Goal: Navigation & Orientation: Find specific page/section

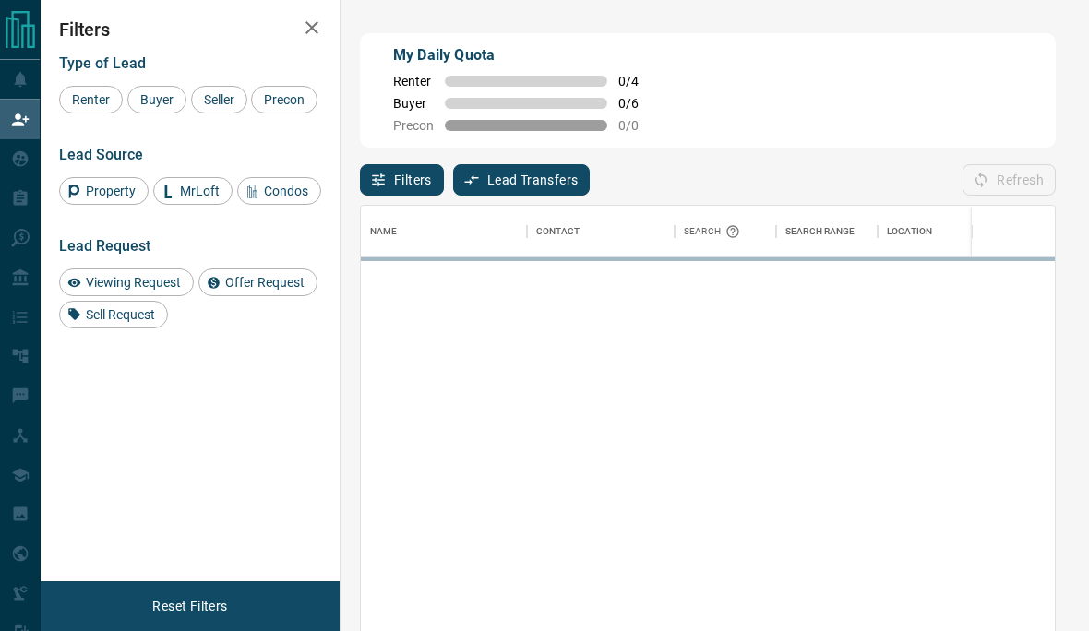
scroll to position [540, 694]
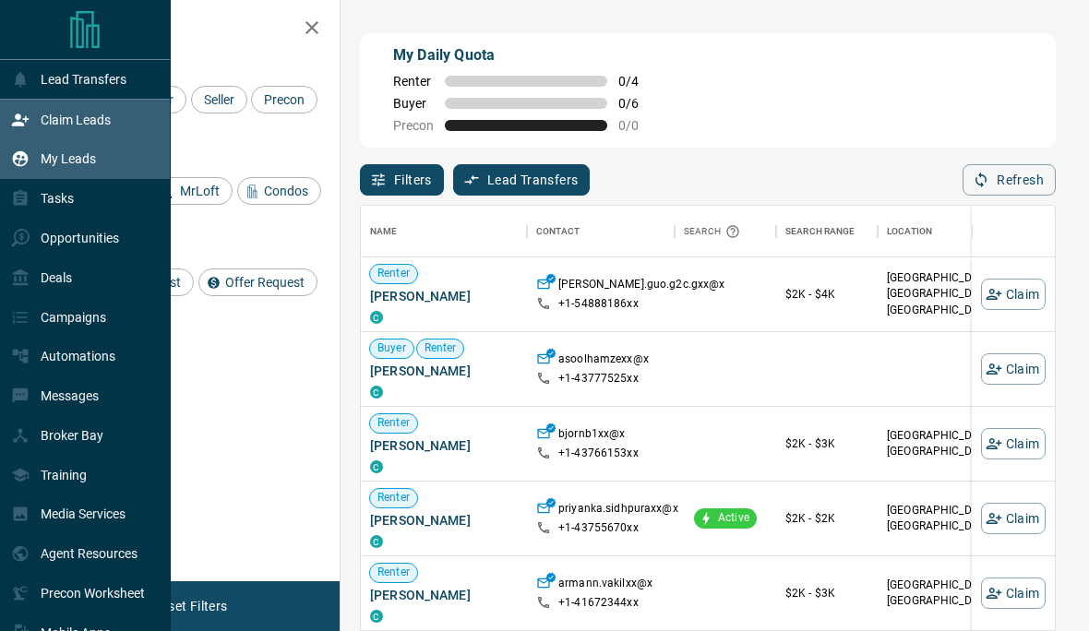
click at [29, 162] on icon at bounding box center [20, 159] width 18 height 18
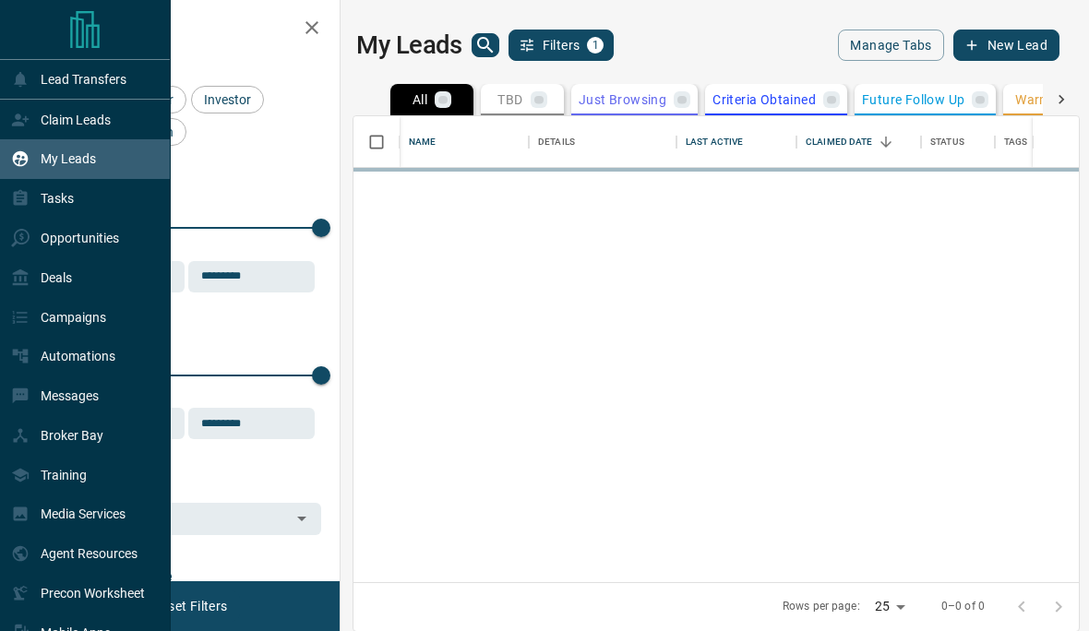
scroll to position [546, 726]
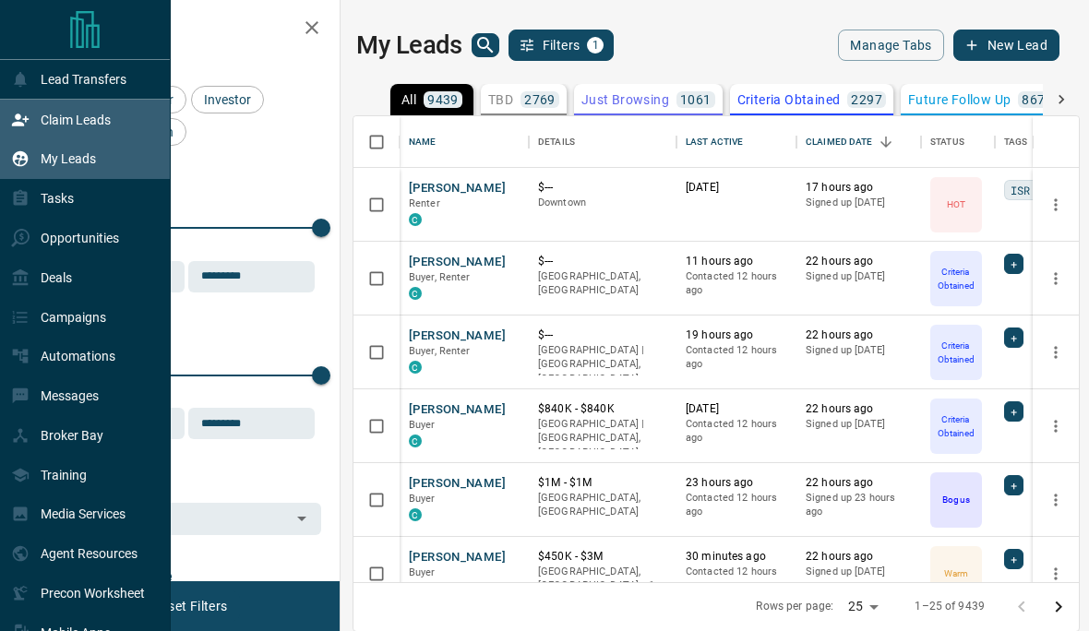
click at [13, 126] on icon at bounding box center [20, 120] width 17 height 12
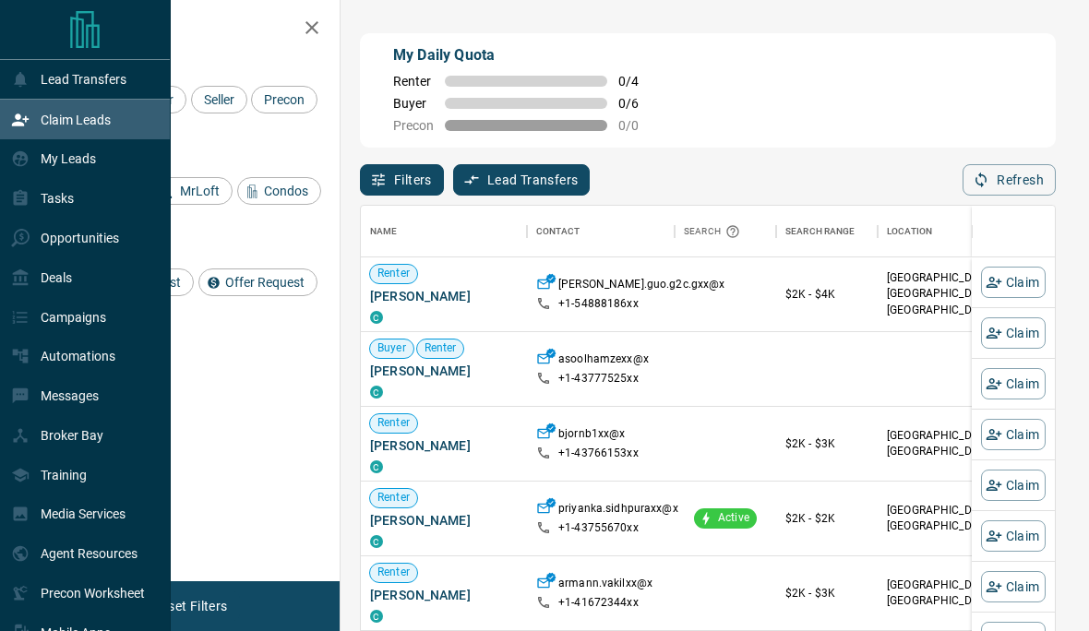
scroll to position [540, 694]
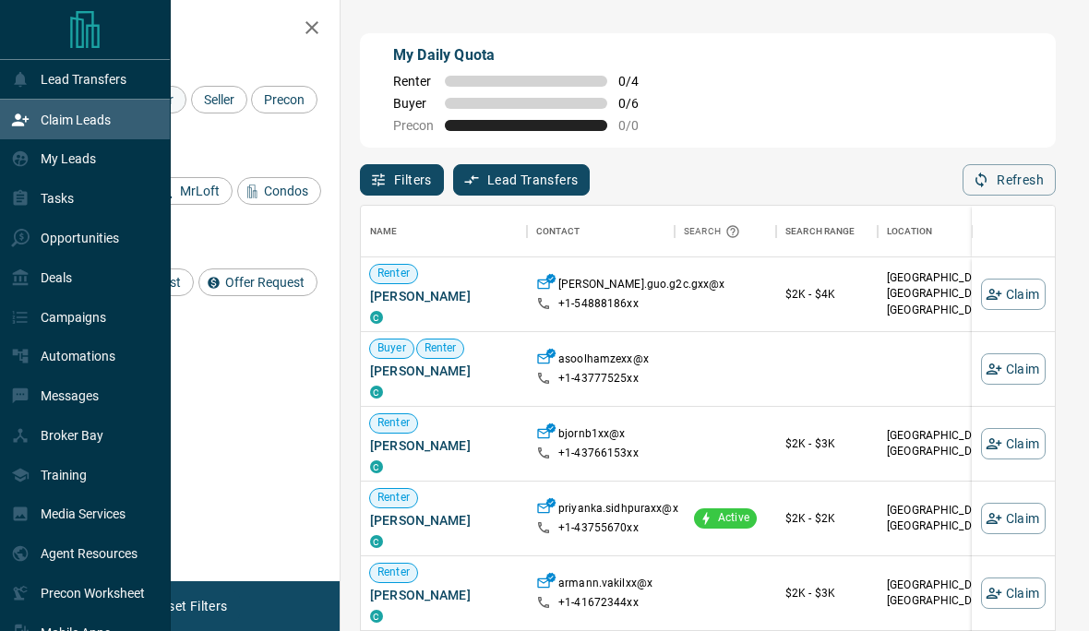
click at [154, 101] on div "Lead Transfers Claim Leads My Leads Tasks Opportunities Deals Campaigns Automat…" at bounding box center [544, 282] width 1089 height 564
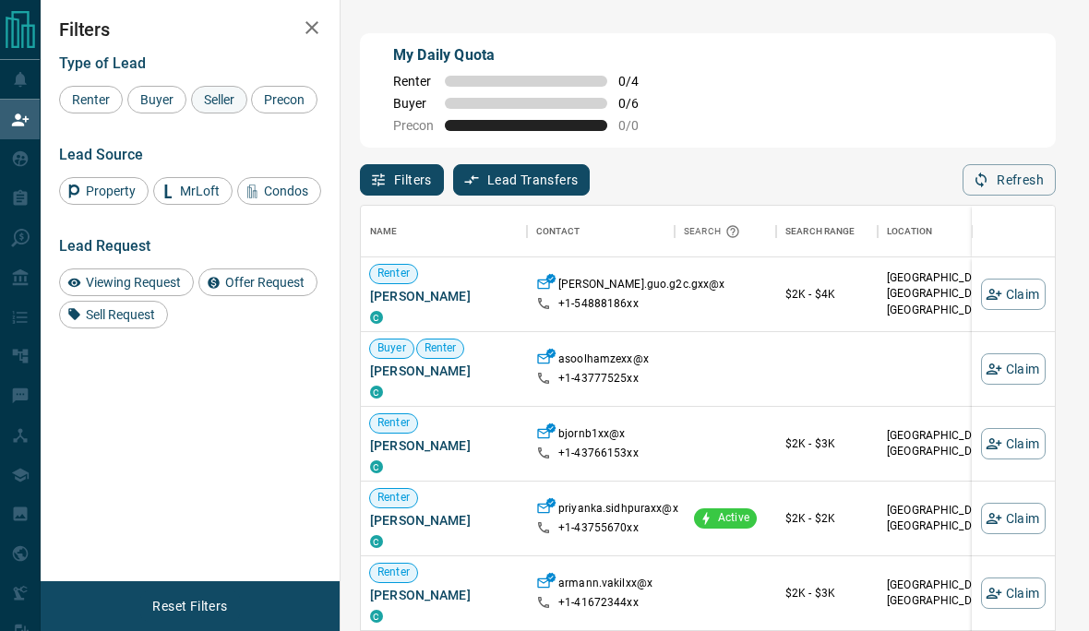
click at [209, 102] on span "Seller" at bounding box center [219, 99] width 43 height 15
click at [151, 95] on span "Buyer" at bounding box center [157, 99] width 46 height 15
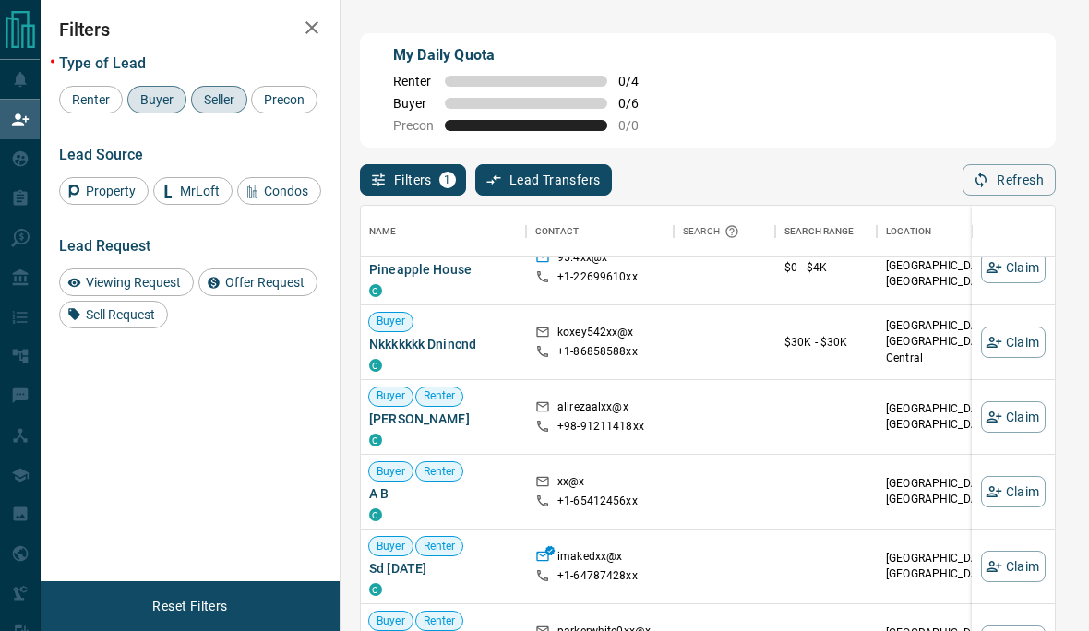
scroll to position [2365, 1]
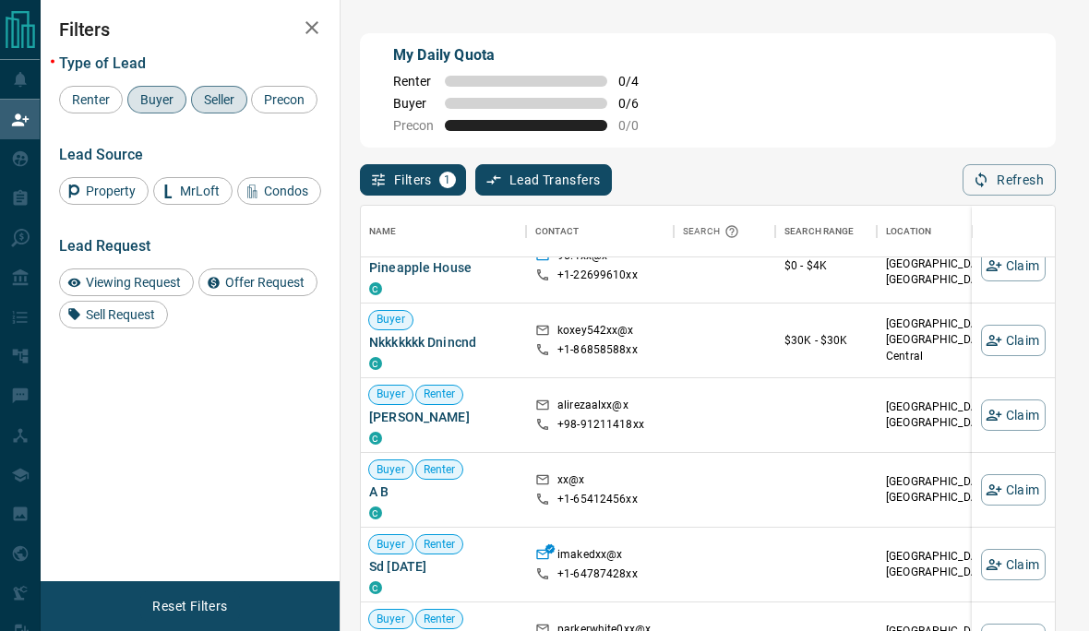
click at [313, 30] on icon "button" at bounding box center [312, 28] width 22 height 22
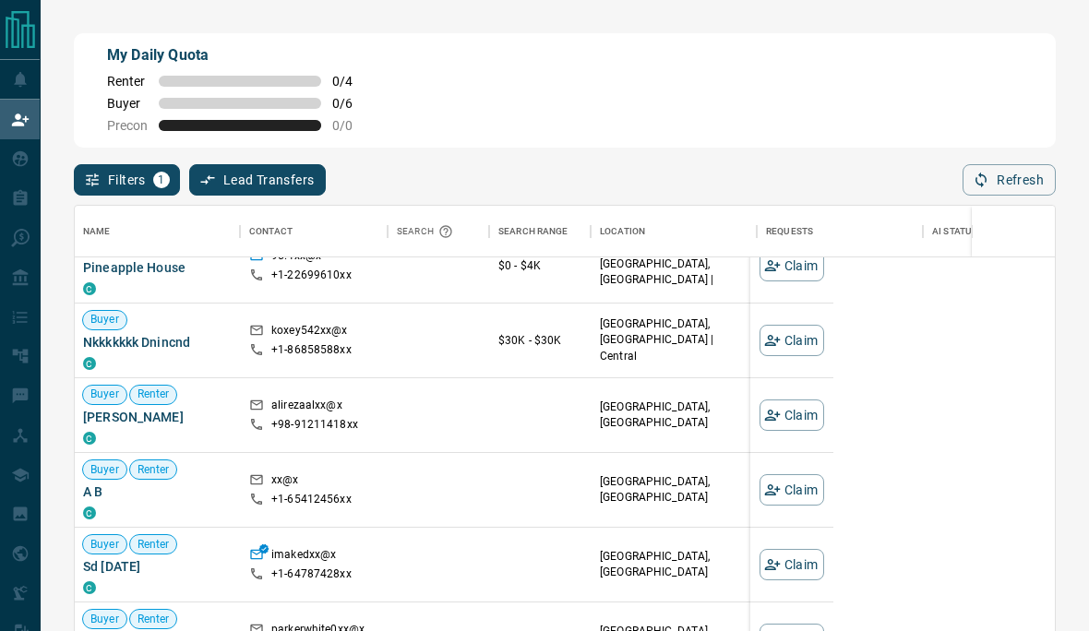
scroll to position [540, 980]
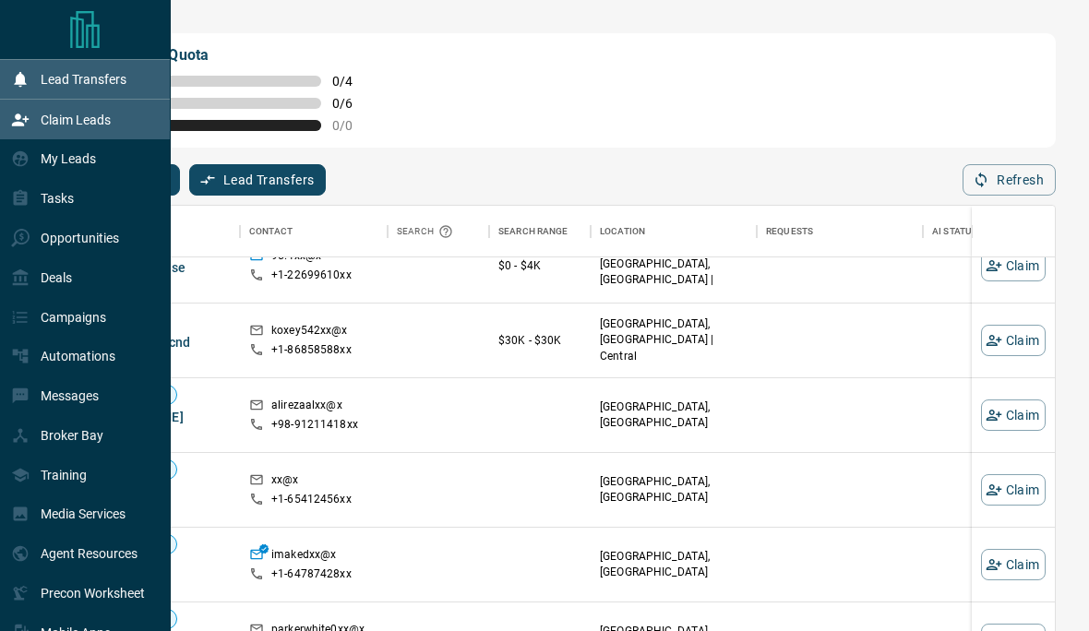
click at [26, 88] on icon at bounding box center [20, 79] width 18 height 18
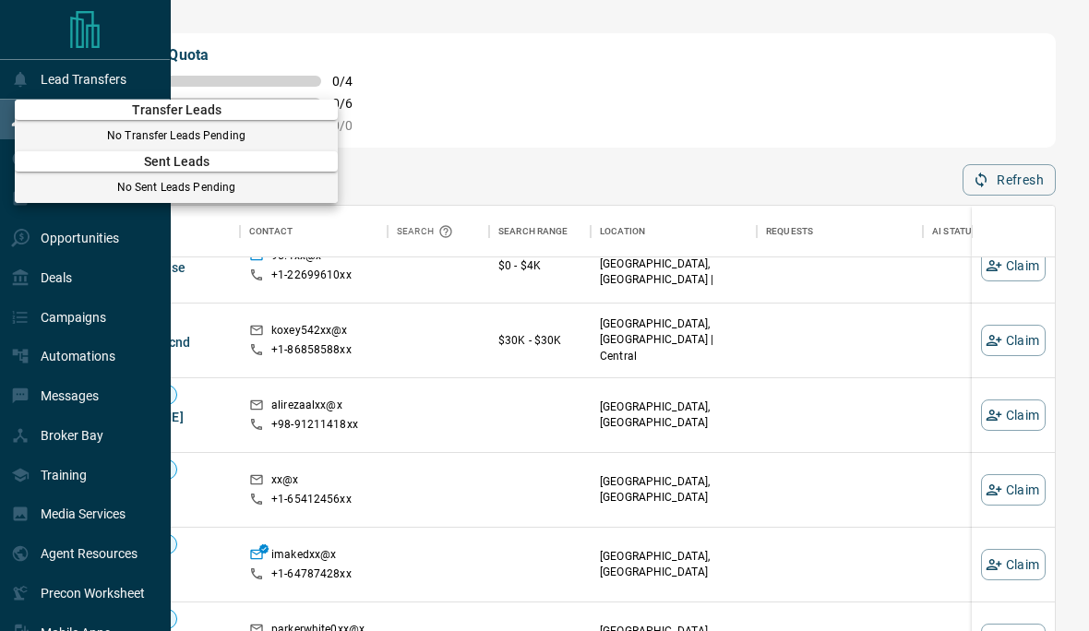
click at [13, 257] on div at bounding box center [544, 315] width 1089 height 631
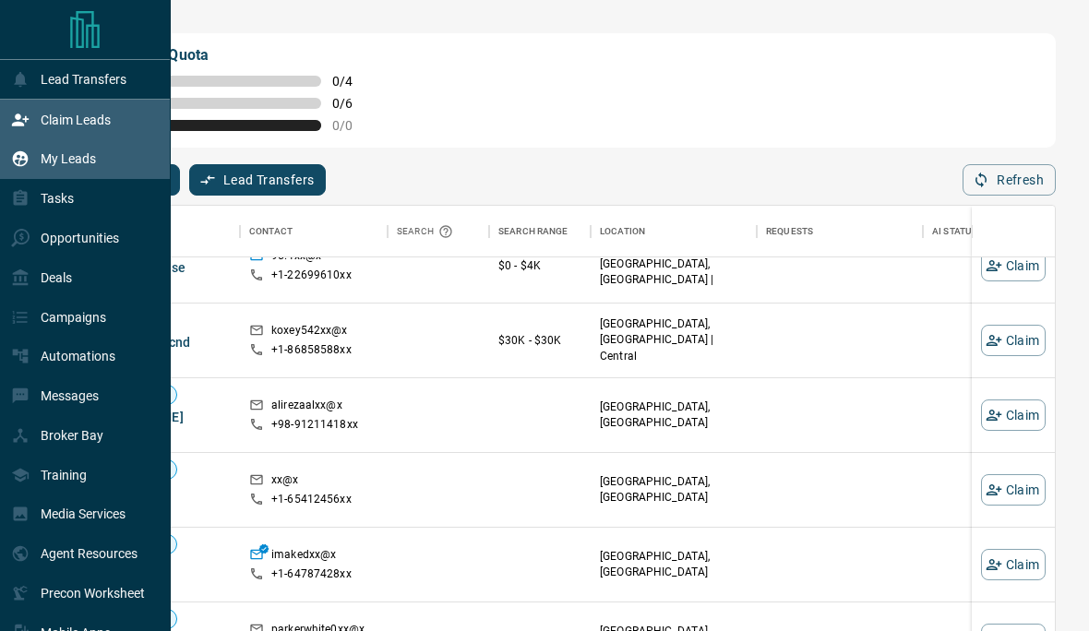
click at [37, 151] on div "My Leads" at bounding box center [53, 159] width 85 height 30
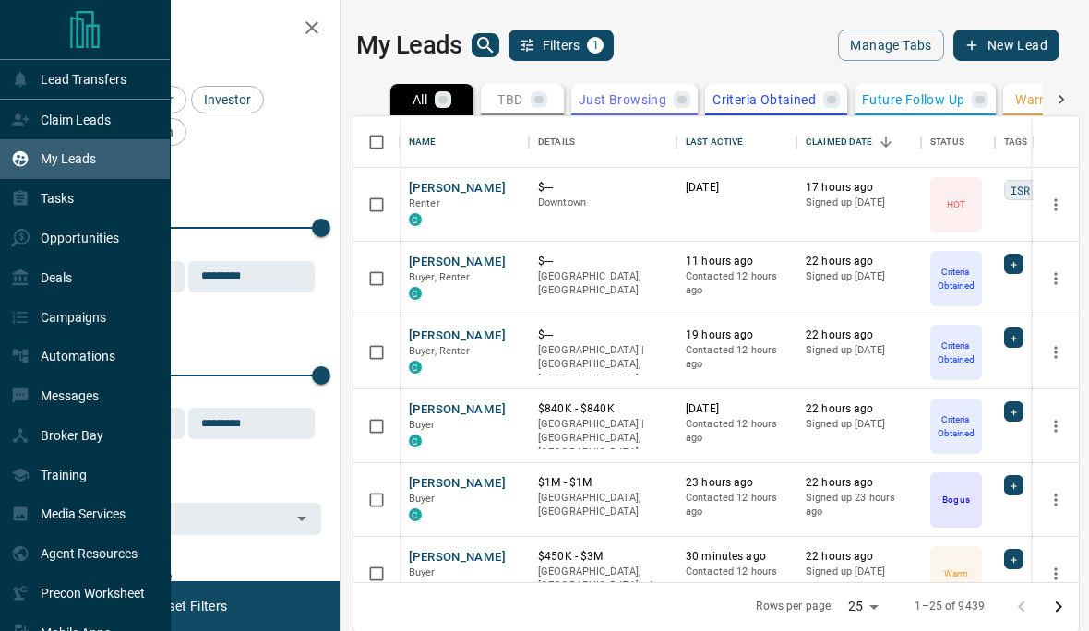
scroll to position [546, 726]
